Goal: Information Seeking & Learning: Find specific fact

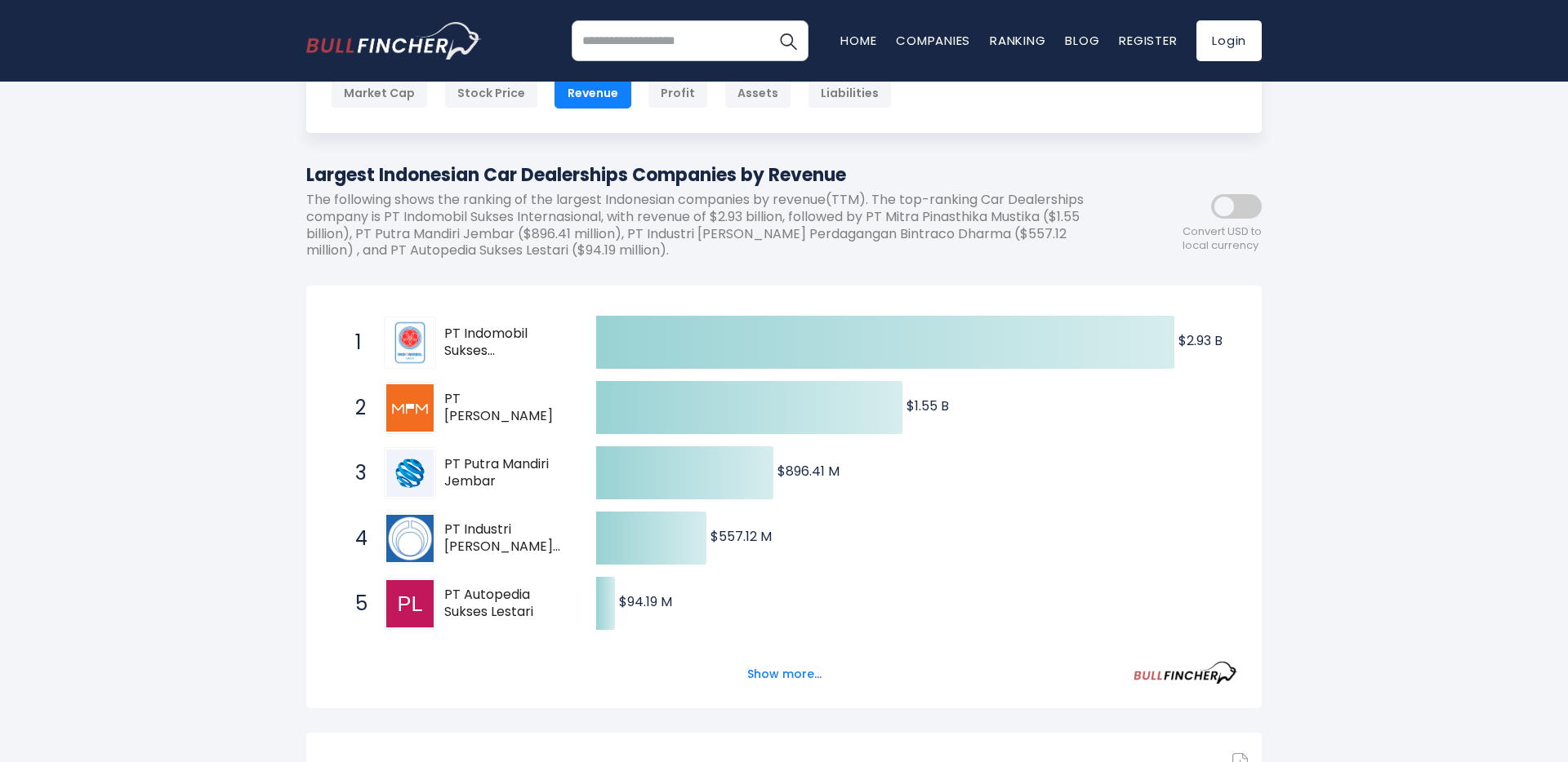
scroll to position [117, 0]
click at [497, 536] on span "PT Industri [PERSON_NAME] Perdagangan Bintraco Dharma" at bounding box center [506, 539] width 123 height 34
click at [425, 538] on img at bounding box center [410, 540] width 47 height 47
drag, startPoint x: 558, startPoint y: 562, endPoint x: 429, endPoint y: 522, distance: 135.1
click at [429, 522] on div "4 PT Industri [PERSON_NAME] Perdagangan Bintraco Dharma CARS.JK" at bounding box center [457, 539] width 221 height 52
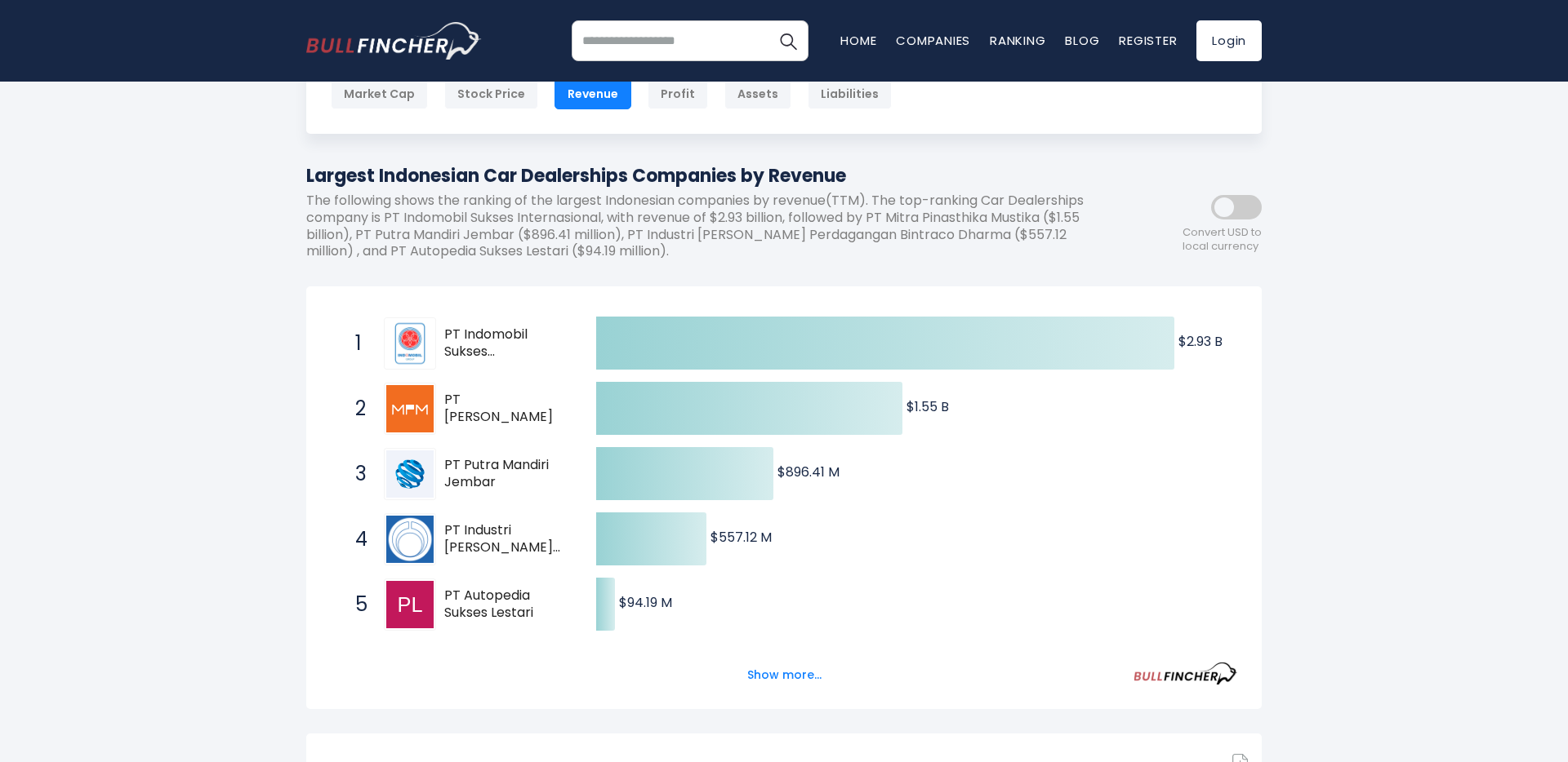
drag, startPoint x: 429, startPoint y: 522, endPoint x: 536, endPoint y: 565, distance: 115.3
click at [541, 566] on span "4 PT Industri [PERSON_NAME] Perdagangan Bintraco Dharma CARS.JK" at bounding box center [461, 539] width 245 height 61
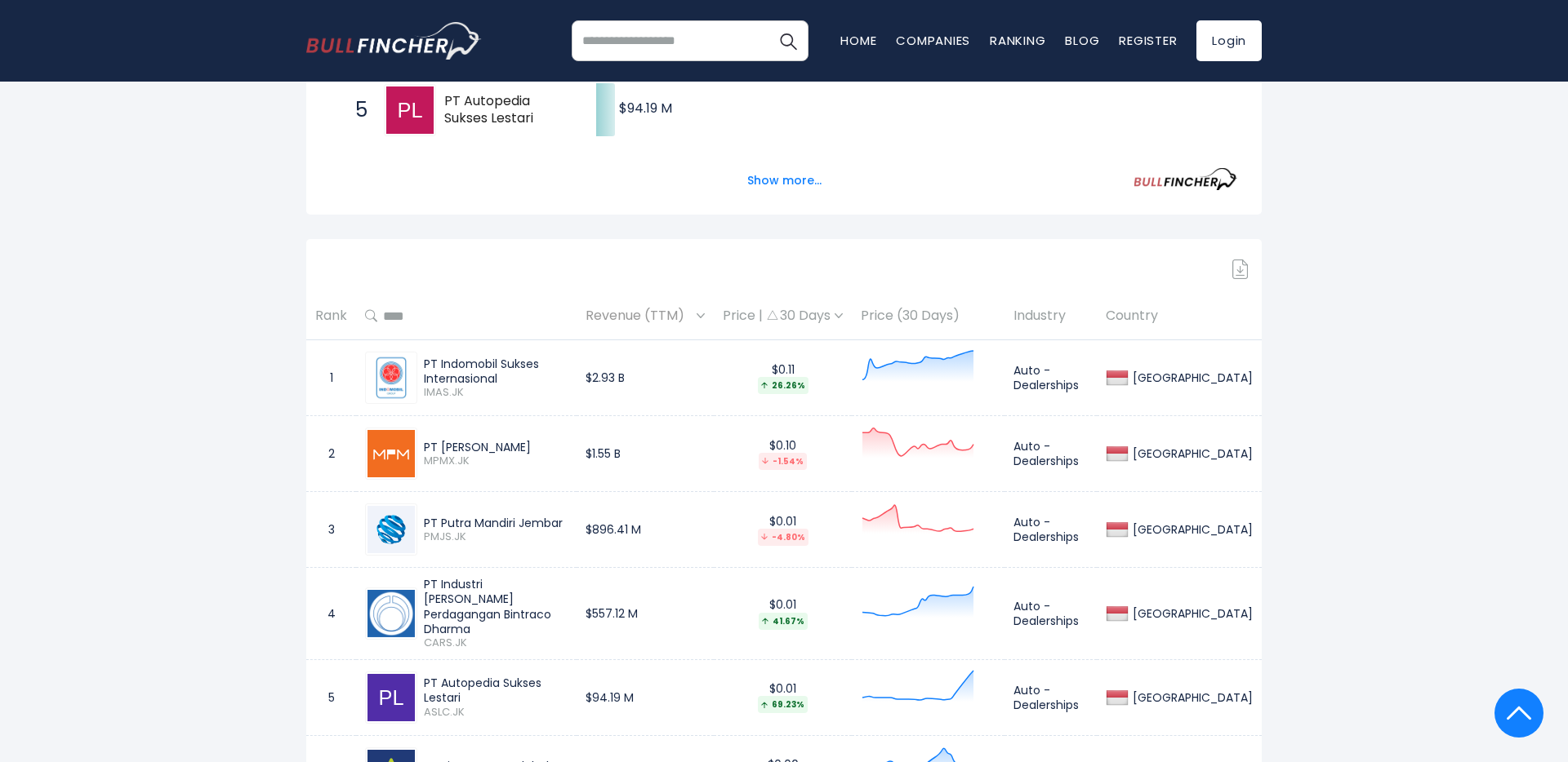
scroll to position [621, 0]
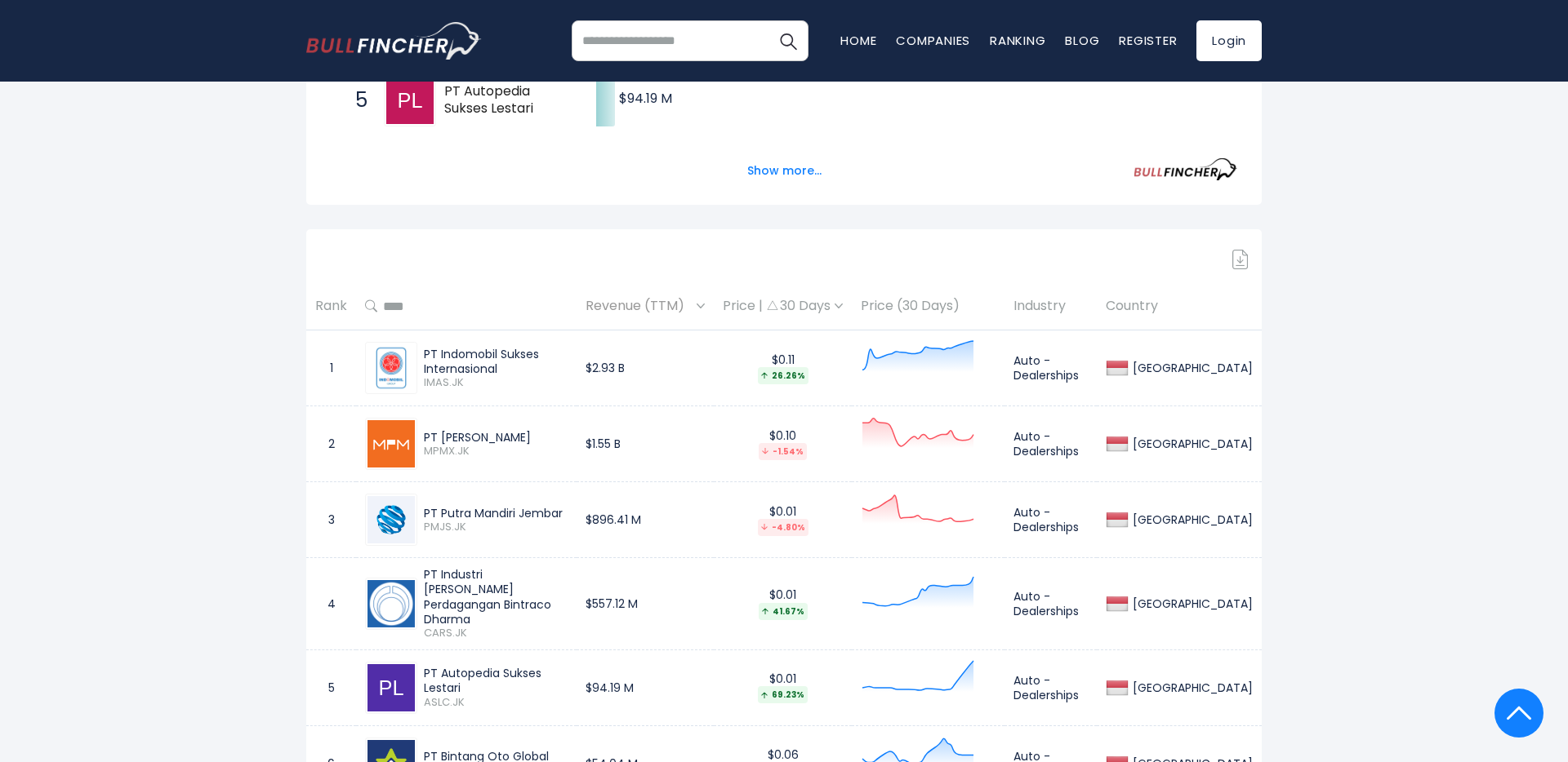
drag, startPoint x: 420, startPoint y: 577, endPoint x: 609, endPoint y: 579, distance: 189.0
click at [567, 579] on div "PT Industri [PERSON_NAME] Perdagangan Bintraco Dharma CARS.JK" at bounding box center [492, 604] width 150 height 74
copy div "PT Industri [PERSON_NAME] Perdagangan"
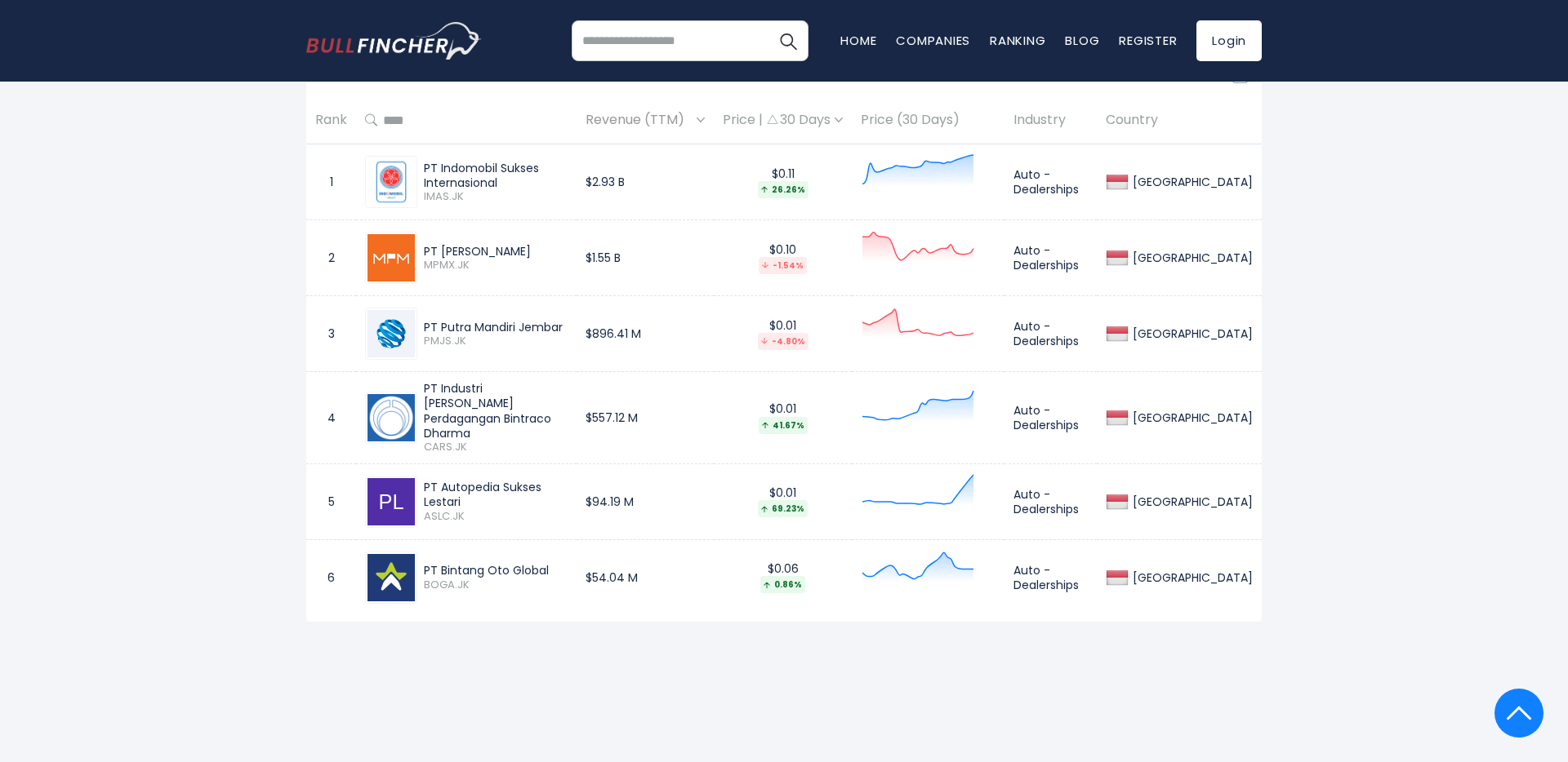
drag, startPoint x: 425, startPoint y: 478, endPoint x: 594, endPoint y: 478, distance: 169.0
click at [567, 480] on div "PT Autopedia Sukses Lestari" at bounding box center [495, 494] width 143 height 29
copy div "PT Autopedia Sukses Lestari"
drag, startPoint x: 553, startPoint y: 565, endPoint x: 421, endPoint y: 555, distance: 132.4
click at [421, 563] on div "PT Bintang Oto Global BOGA.JK" at bounding box center [492, 577] width 150 height 29
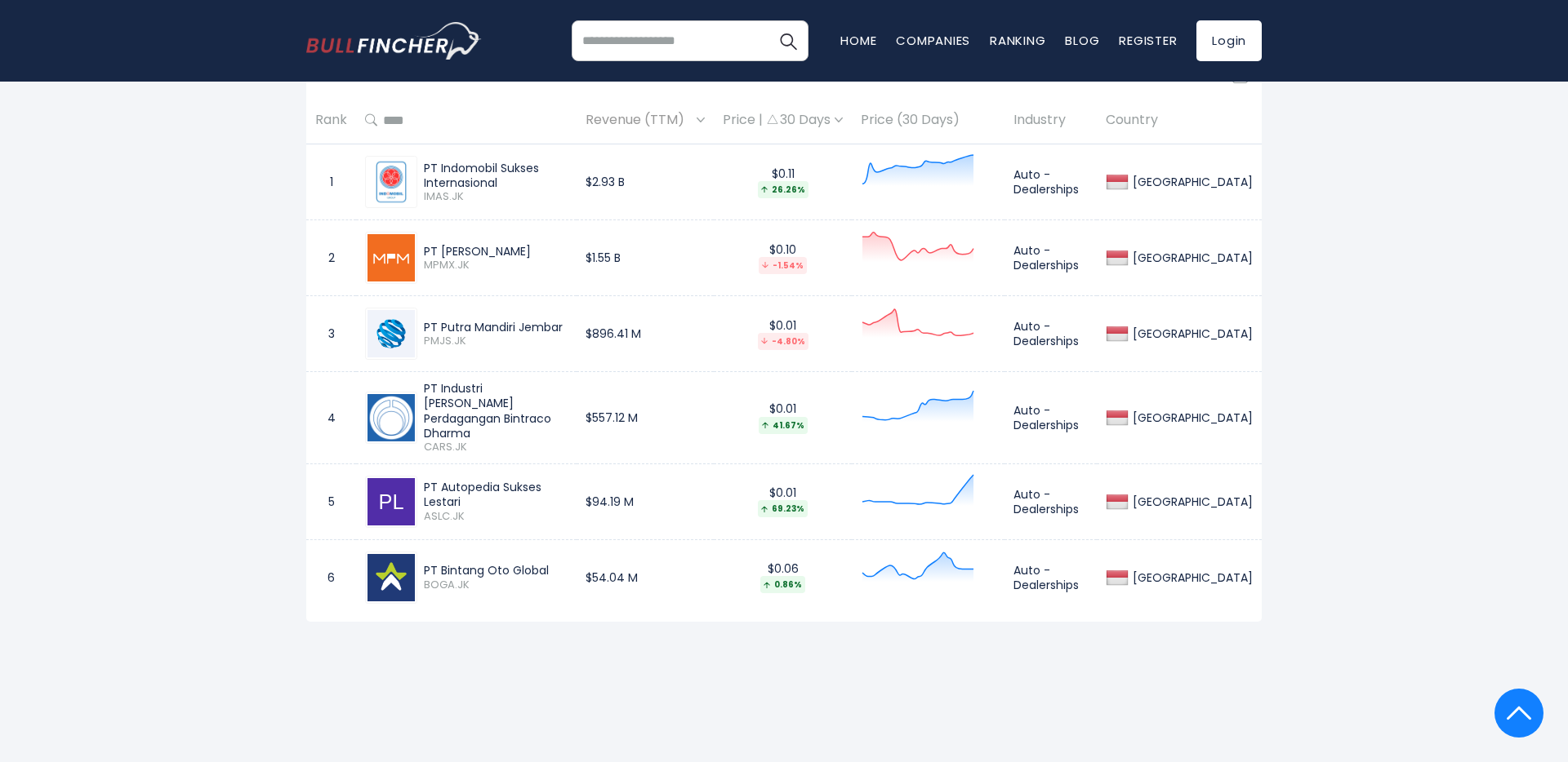
copy div "PT Bintang Oto Global BOGA.JK"
